Goal: Task Accomplishment & Management: Manage account settings

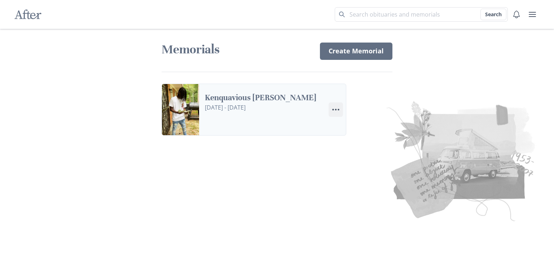
click at [335, 111] on icon "Menu" at bounding box center [335, 109] width 9 height 9
click at [355, 146] on link "Settings Edit Settings" at bounding box center [369, 142] width 80 height 13
select select "12"
select select "7"
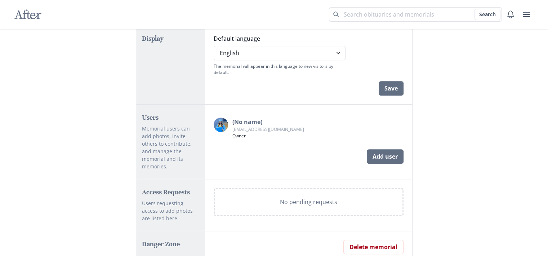
scroll to position [407, 0]
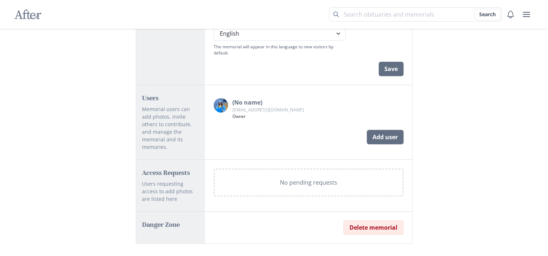
click at [378, 220] on button "Delete memorial" at bounding box center [374, 227] width 60 height 14
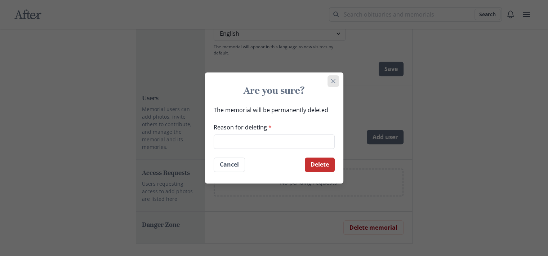
click at [336, 82] on icon "Close" at bounding box center [333, 81] width 4 height 4
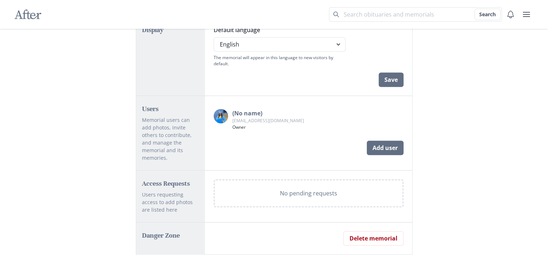
scroll to position [400, 0]
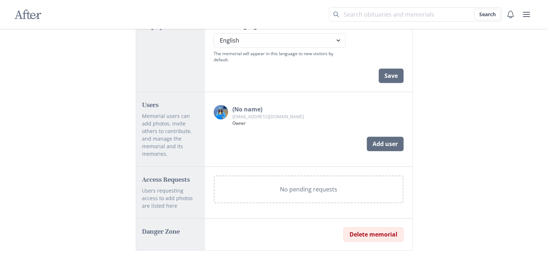
click at [382, 227] on button "Delete memorial" at bounding box center [374, 234] width 60 height 14
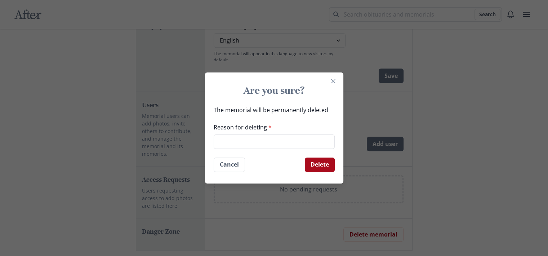
click at [329, 165] on button "Delete" at bounding box center [320, 165] width 30 height 14
click at [294, 136] on input "Reason for deleting *" at bounding box center [274, 141] width 121 height 14
type input "not dead"
click at [312, 166] on button "Delete" at bounding box center [320, 165] width 30 height 14
